Goal: Check status: Check status

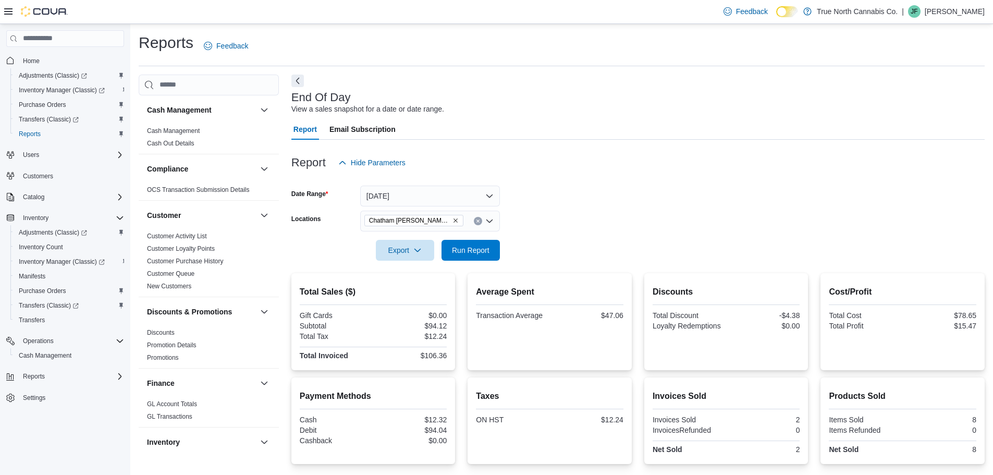
scroll to position [76, 0]
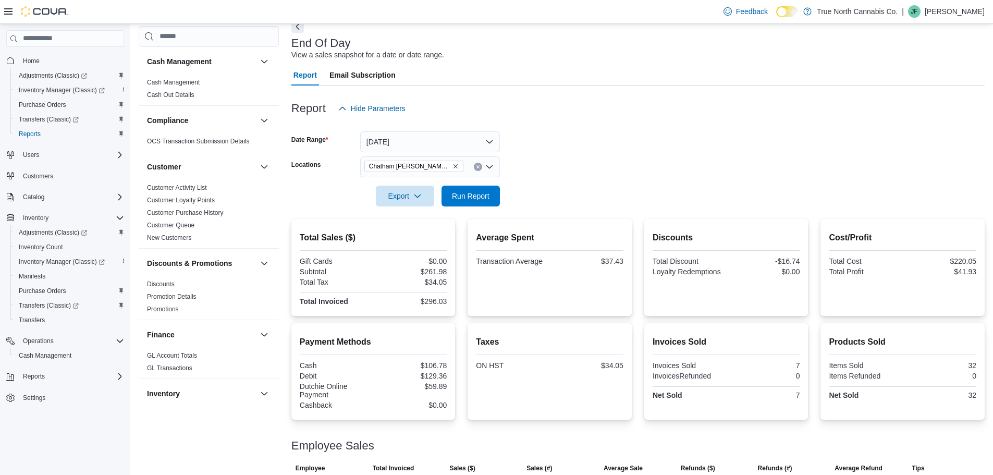
scroll to position [86, 0]
